Goal: Information Seeking & Learning: Learn about a topic

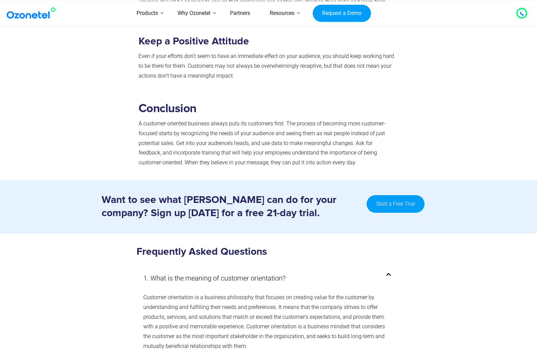
scroll to position [3523, 0]
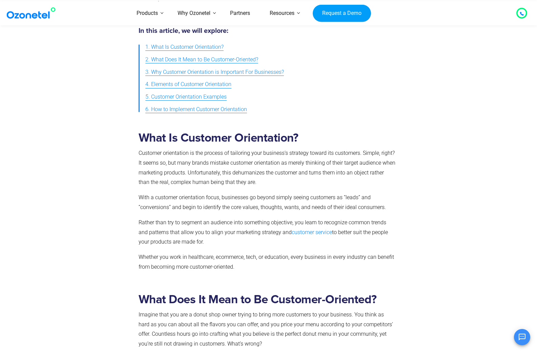
scroll to position [339, 0]
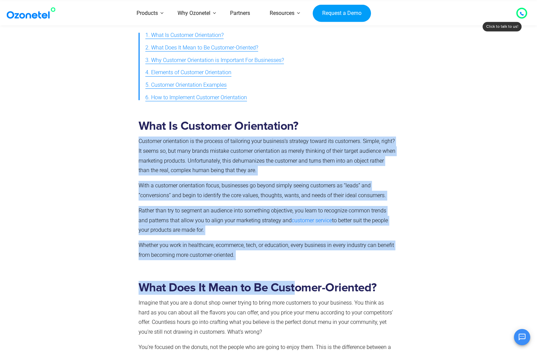
drag, startPoint x: 139, startPoint y: 129, endPoint x: 294, endPoint y: 244, distance: 193.7
click at [281, 240] on p "Whether you work in healthcare, ecommerce, tech, or education, every business i…" at bounding box center [267, 250] width 257 height 20
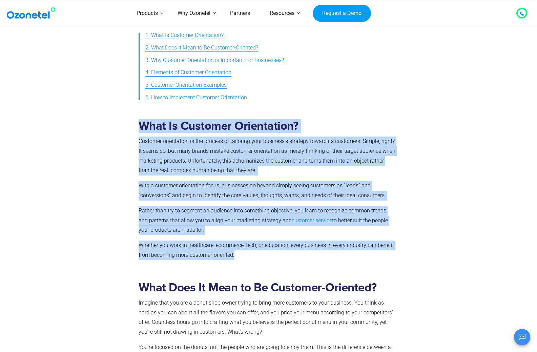
drag, startPoint x: 125, startPoint y: 123, endPoint x: 406, endPoint y: 240, distance: 303.7
click at [405, 240] on div "What Is Customer Orientation? Customer orientation is the process of tailoring …" at bounding box center [268, 191] width 417 height 155
click at [406, 240] on div at bounding box center [436, 191] width 75 height 155
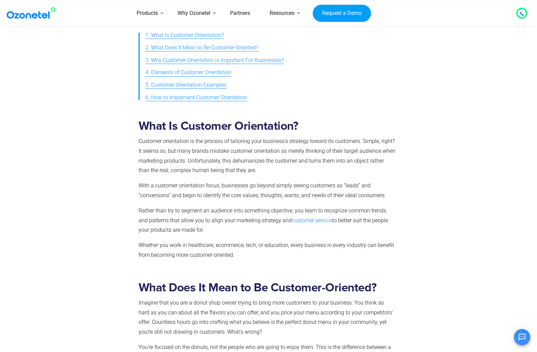
drag, startPoint x: 128, startPoint y: 110, endPoint x: 141, endPoint y: 97, distance: 18.2
click at [141, 97] on section "What Is Customer Orientation? Customer orientation is the process of tailoring …" at bounding box center [268, 181] width 537 height 184
click at [138, 122] on div "What Is Customer Orientation? Customer orientation is the process of tailoring …" at bounding box center [267, 191] width 264 height 155
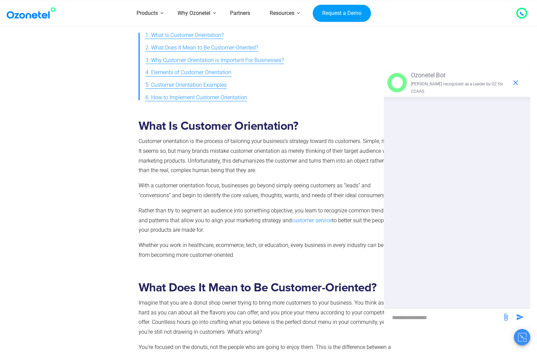
drag, startPoint x: 141, startPoint y: 122, endPoint x: 340, endPoint y: 214, distance: 219.9
click at [340, 215] on div "What Is Customer Orientation? Customer orientation is the process of tailoring …" at bounding box center [267, 189] width 257 height 141
click at [117, 115] on div at bounding box center [97, 191] width 75 height 155
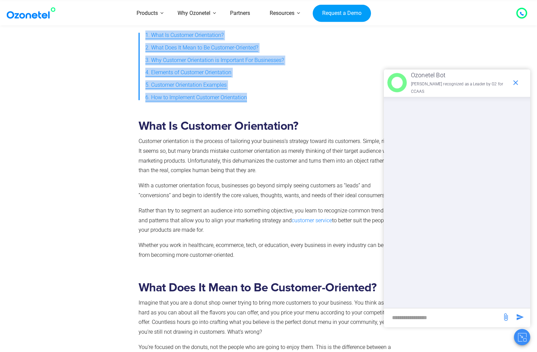
drag, startPoint x: 0, startPoint y: 29, endPoint x: 127, endPoint y: 131, distance: 163.1
click at [131, 138] on div at bounding box center [97, 191] width 75 height 155
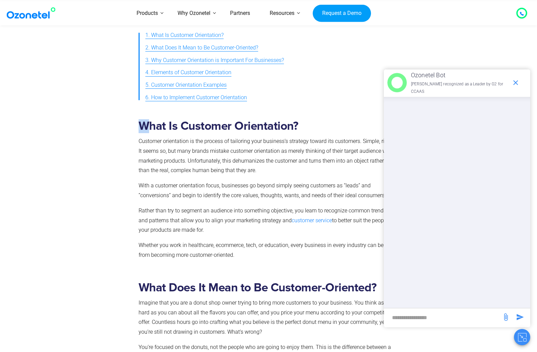
drag, startPoint x: 141, startPoint y: 119, endPoint x: 146, endPoint y: 114, distance: 6.5
click at [146, 119] on h2 "What Is Customer Orientation?" at bounding box center [267, 126] width 257 height 14
click at [175, 136] on p "Customer orientation is the process of tailoring your business’s strategy towar…" at bounding box center [267, 155] width 257 height 39
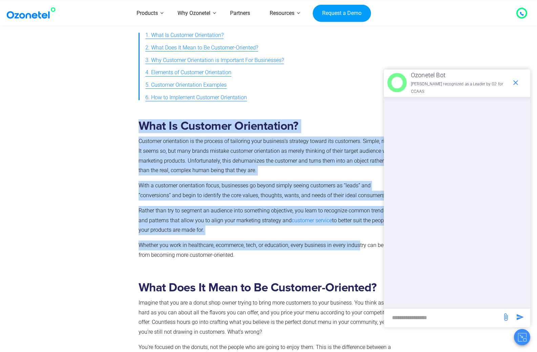
drag, startPoint x: 136, startPoint y: 115, endPoint x: 360, endPoint y: 235, distance: 253.8
click at [360, 235] on div "What Is Customer Orientation? Customer orientation is the process of tailoring …" at bounding box center [267, 191] width 264 height 155
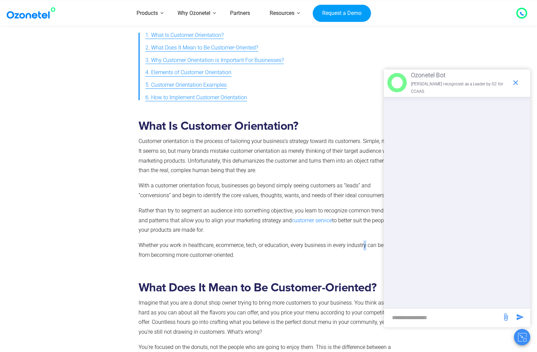
click at [365, 240] on p "Whether you work in healthcare, ecommerce, tech, or education, every business i…" at bounding box center [267, 250] width 257 height 20
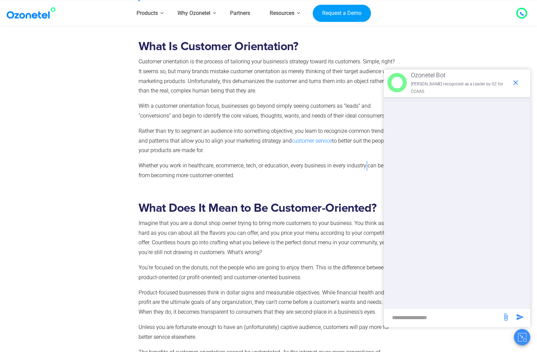
scroll to position [406, 0]
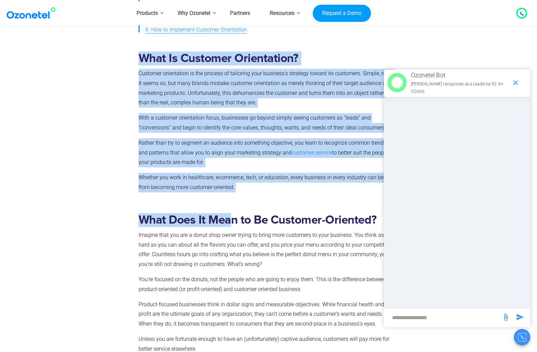
drag, startPoint x: 128, startPoint y: 48, endPoint x: 234, endPoint y: 177, distance: 166.5
copy div "What Is Customer Orientation? Customer orientation is the process of tailoring …"
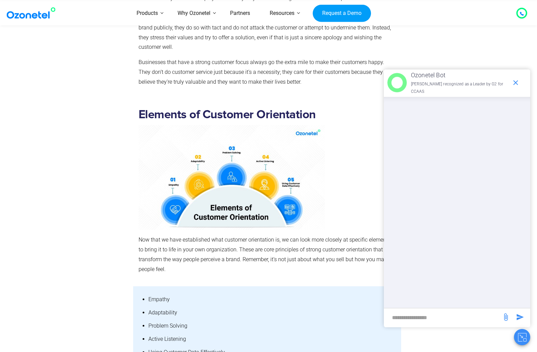
scroll to position [1321, 0]
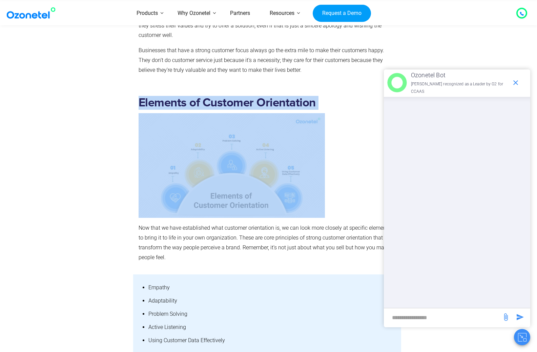
drag, startPoint x: 138, startPoint y: 85, endPoint x: 224, endPoint y: 198, distance: 141.7
click at [224, 199] on div "Elements of Customer Orientation Now that we have established what customer ori…" at bounding box center [267, 181] width 264 height 181
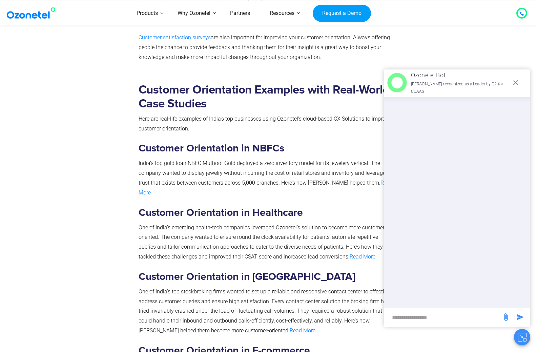
scroll to position [2371, 0]
